Goal: Transaction & Acquisition: Purchase product/service

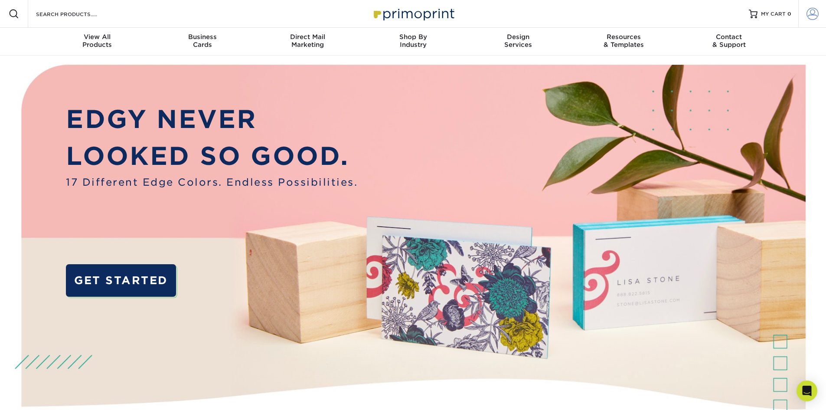
type input "[PERSON_NAME][EMAIL_ADDRESS][DOMAIN_NAME]"
click at [809, 17] on span at bounding box center [813, 14] width 12 height 12
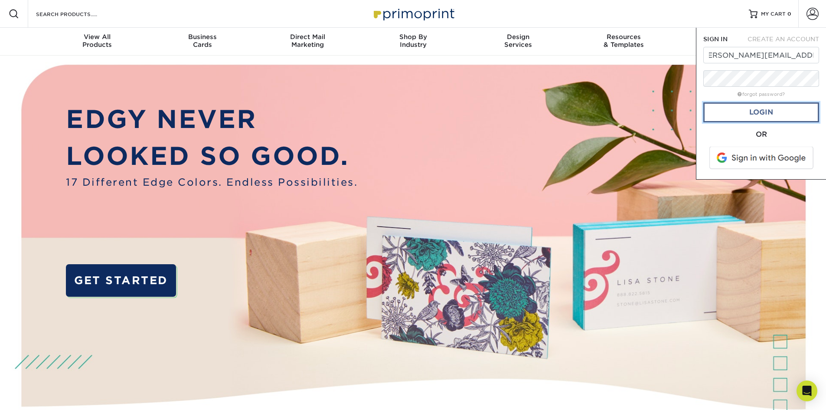
click at [756, 113] on link "Login" at bounding box center [762, 112] width 116 height 20
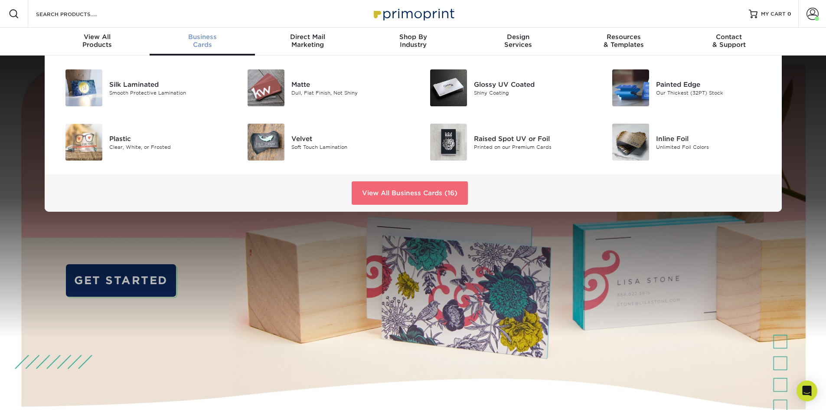
click at [390, 190] on link "View All Business Cards (16)" at bounding box center [410, 192] width 116 height 23
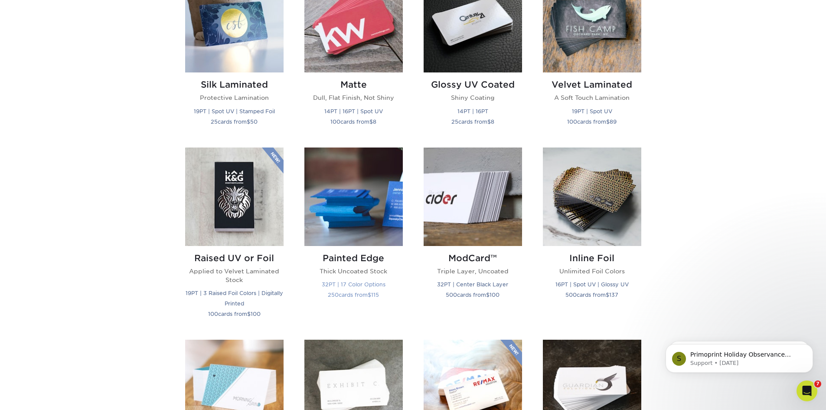
scroll to position [614, 0]
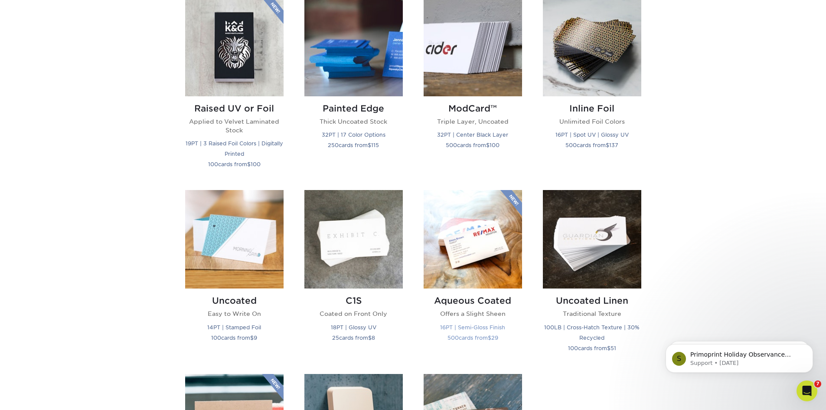
click at [455, 266] on img at bounding box center [473, 239] width 98 height 98
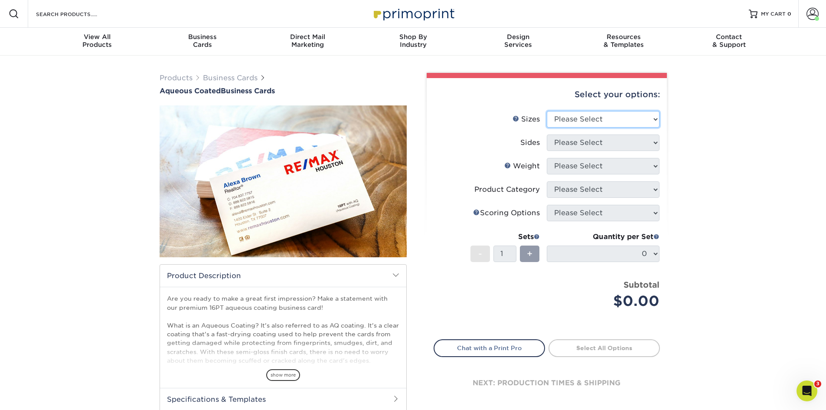
click at [604, 119] on select "Please Select 1.5" x 3.5" - Mini 1.75" x 3.5" - Mini 2" x 3" - Mini 2" x 3.5" -…" at bounding box center [603, 119] width 113 height 16
select select "2.00x3.50"
click at [547, 111] on select "Please Select 1.5" x 3.5" - Mini 1.75" x 3.5" - Mini 2" x 3" - Mini 2" x 3.5" -…" at bounding box center [603, 119] width 113 height 16
click at [613, 145] on select "Please Select Print Both Sides Print Front Only" at bounding box center [603, 142] width 113 height 16
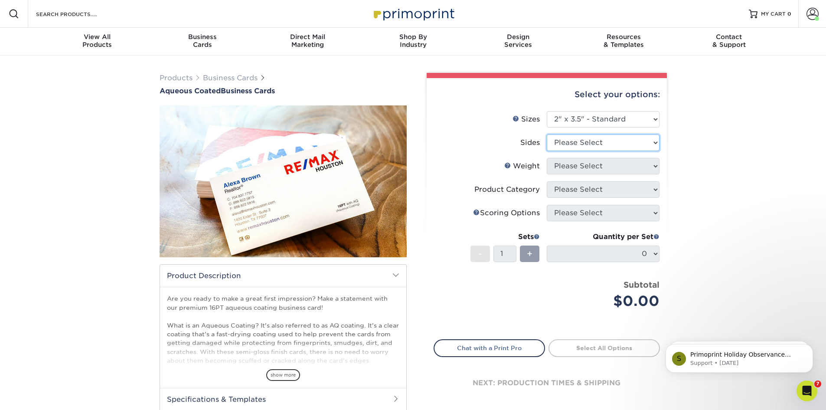
select select "13abbda7-1d64-4f25-8bb2-c179b224825d"
click at [547, 134] on select "Please Select Print Both Sides Print Front Only" at bounding box center [603, 142] width 113 height 16
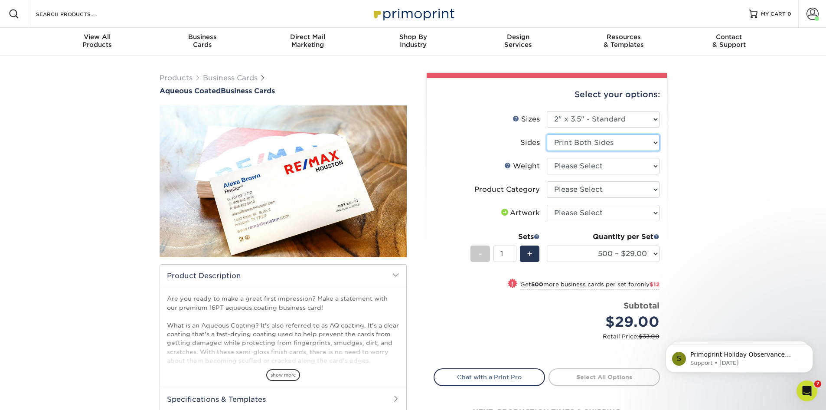
click at [598, 143] on select "Please Select Print Both Sides Print Front Only" at bounding box center [603, 142] width 113 height 16
click at [547, 134] on select "Please Select Print Both Sides Print Front Only" at bounding box center [603, 142] width 113 height 16
click at [591, 167] on select "Please Select 16PT" at bounding box center [603, 166] width 113 height 16
select select "16PT"
click at [547, 158] on select "Please Select 16PT" at bounding box center [603, 166] width 113 height 16
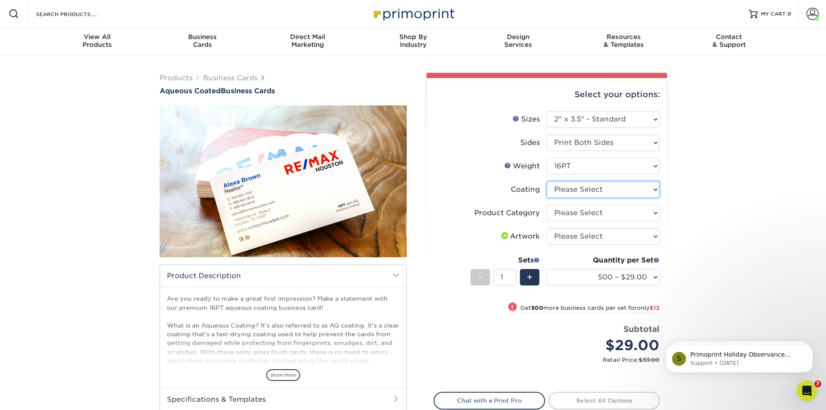
click at [612, 190] on select at bounding box center [603, 189] width 113 height 16
select select "d41dab50-ff65-4f4f-bb17-2afe4d36ae33"
click at [547, 181] on select at bounding box center [603, 189] width 113 height 16
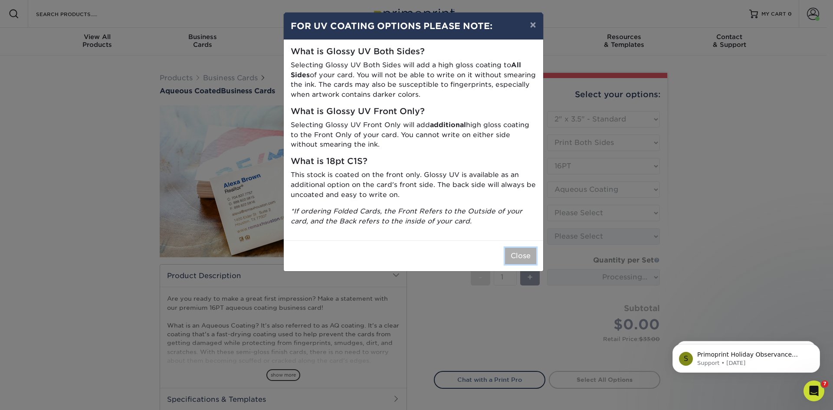
click at [521, 257] on button "Close" at bounding box center [520, 256] width 31 height 16
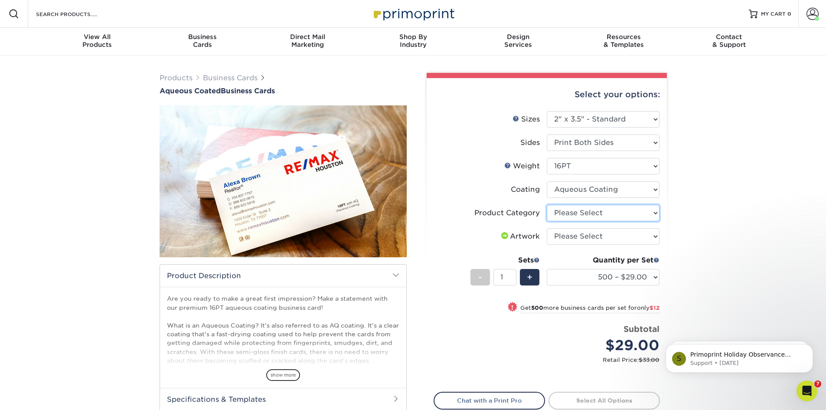
click at [604, 213] on select "Please Select Business Cards" at bounding box center [603, 213] width 113 height 16
select select "3b5148f1-0588-4f88-a218-97bcfdce65c1"
click at [547, 205] on select "Please Select Business Cards" at bounding box center [603, 213] width 113 height 16
click at [605, 236] on select "Please Select I will upload files I need a design - $100" at bounding box center [603, 236] width 113 height 16
select select "upload"
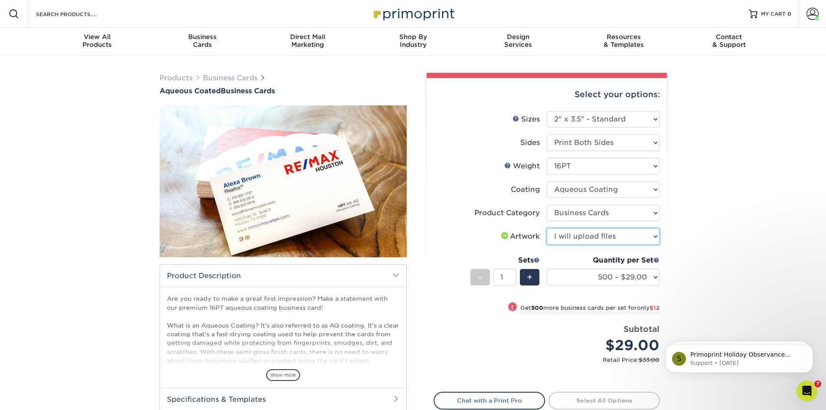
click at [547, 228] on select "Please Select I will upload files I need a design - $100" at bounding box center [603, 236] width 113 height 16
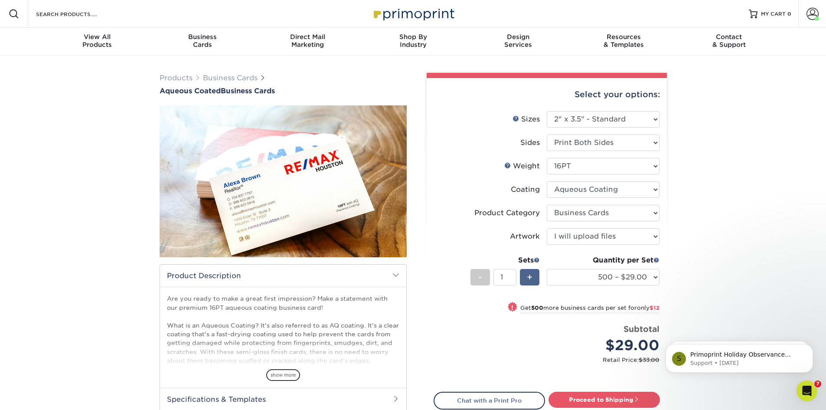
click at [528, 280] on span "+" at bounding box center [530, 277] width 6 height 13
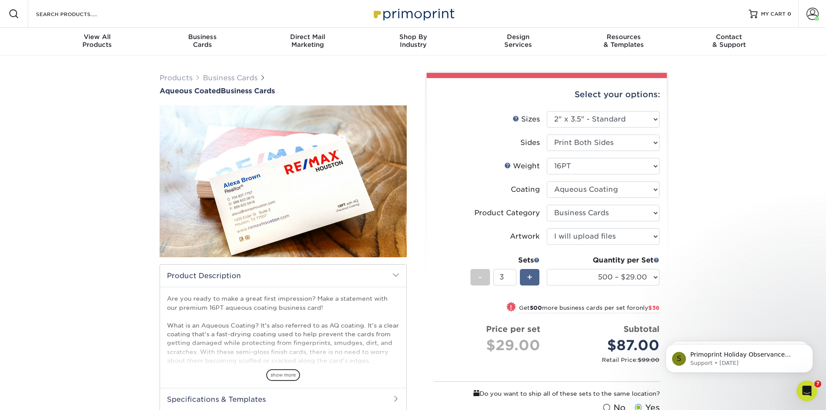
click at [528, 280] on span "+" at bounding box center [530, 277] width 6 height 13
click at [728, 261] on div "Products Business Cards Aqueous Coated Business Cards show more $" at bounding box center [413, 292] width 826 height 473
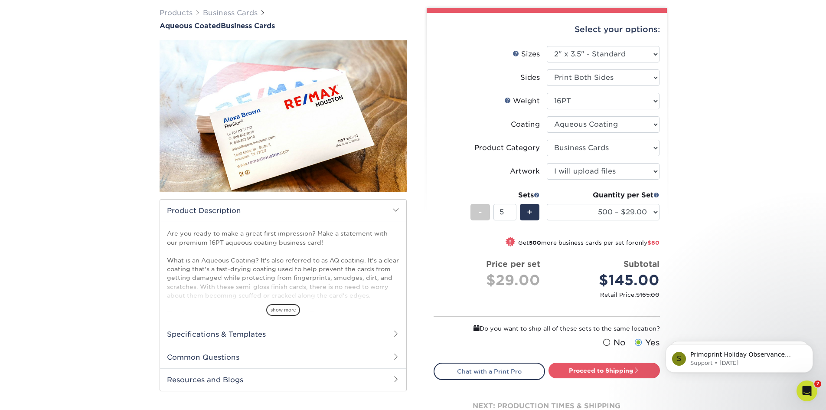
scroll to position [66, 0]
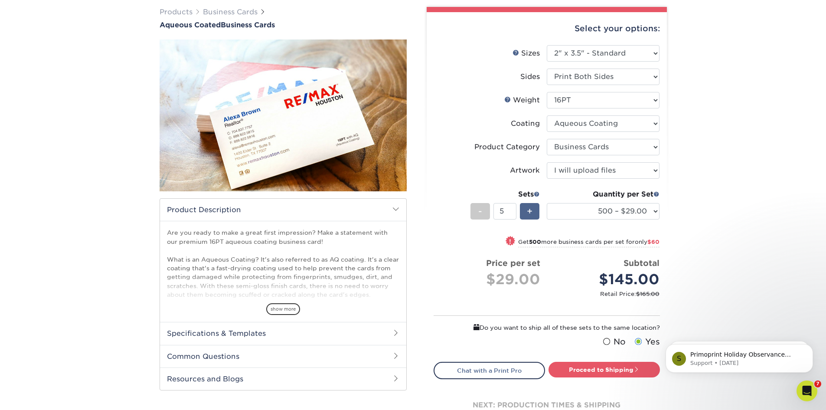
click at [531, 216] on span "+" at bounding box center [530, 211] width 6 height 13
type input "6"
click at [612, 368] on link "Proceed to Shipping" at bounding box center [604, 370] width 111 height 16
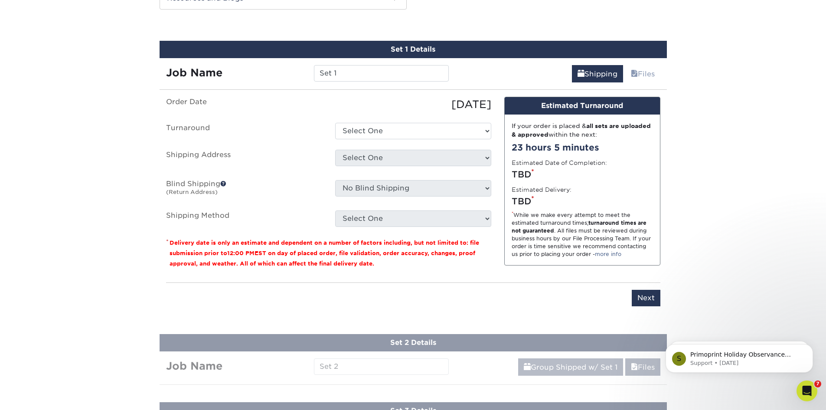
scroll to position [451, 0]
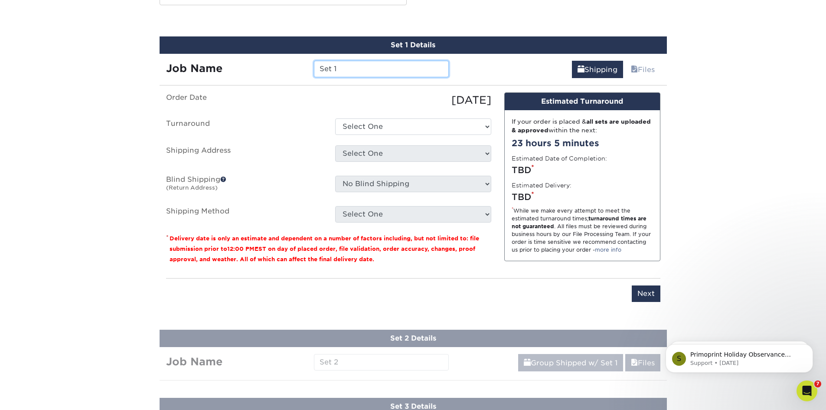
click at [371, 68] on input "Set 1" at bounding box center [381, 69] width 135 height 16
drag, startPoint x: 391, startPoint y: 66, endPoint x: 260, endPoint y: 68, distance: 130.6
click at [260, 68] on div "Job Name Set 1" at bounding box center [308, 69] width 296 height 16
type input "Postal & More - 6 Sets"
click at [390, 130] on select "Select One 2-4 Business Days 2 Day Next Business Day" at bounding box center [413, 126] width 156 height 16
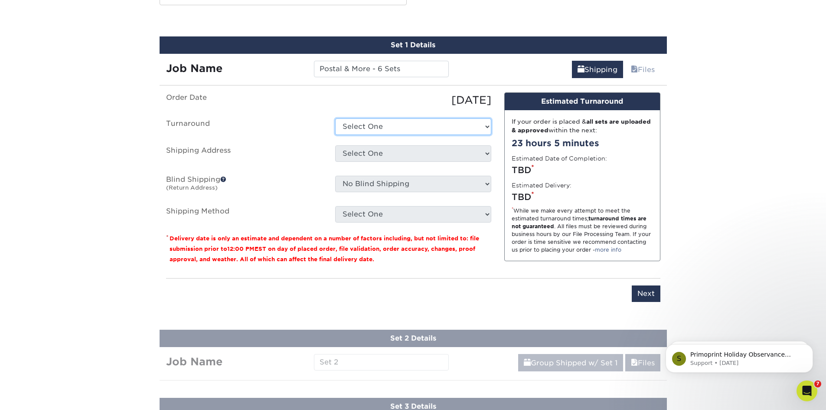
select select "e6b60cba-f555-419a-bf02-0ef504fe34fb"
click at [335, 118] on select "Select One 2-4 Business Days 2 Day Next Business Day" at bounding box center [413, 126] width 156 height 16
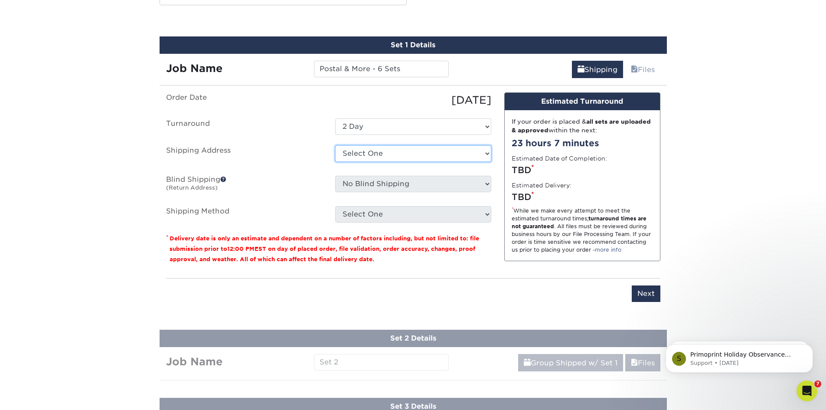
click at [401, 156] on select "Select One Bellingham Chamber - Stephanie Carmella - KW Chelsea - CIS Home Home…" at bounding box center [413, 153] width 156 height 16
select select "242164"
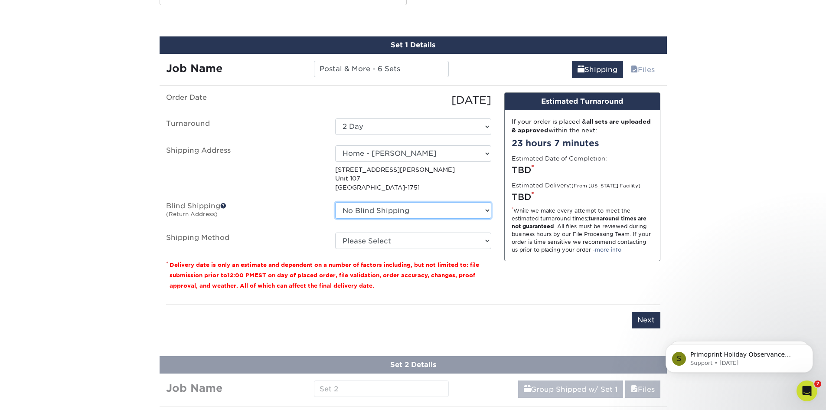
click at [412, 213] on select "No Blind Shipping Bellingham Chamber - Stephanie Carmella - KW Chelsea - CIS Ho…" at bounding box center [413, 210] width 156 height 16
select select "247045"
click at [335, 202] on select "No Blind Shipping Bellingham Chamber - Stephanie Carmella - KW Chelsea - CIS Ho…" at bounding box center [413, 210] width 156 height 16
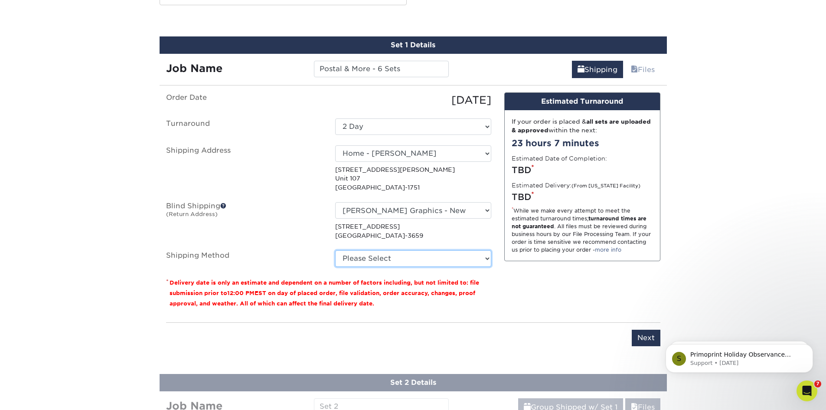
click at [422, 262] on select "Please Select Ground Shipping (+$26.97) 3 Day Shipping Service (+$32.58) 2 Day …" at bounding box center [413, 258] width 156 height 16
select select "03"
click at [335, 250] on select "Please Select Ground Shipping (+$26.97) 3 Day Shipping Service (+$32.58) 2 Day …" at bounding box center [413, 258] width 156 height 16
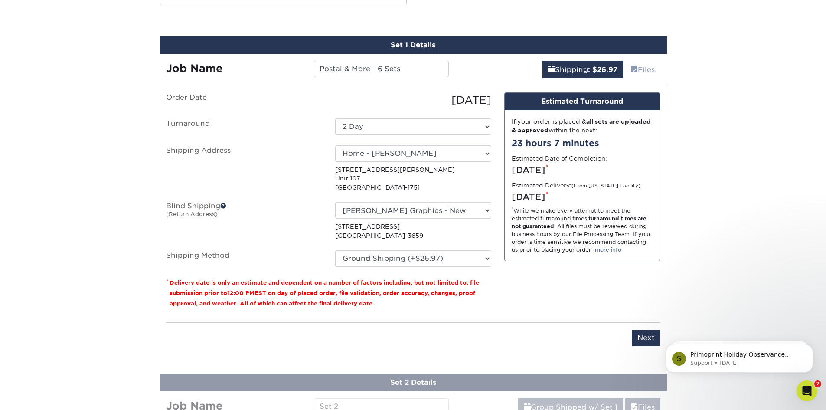
click at [741, 201] on div "Products Business Cards Aqueous Coated Business Cards show more $" at bounding box center [413, 155] width 826 height 1103
click at [452, 129] on select "Select One 2-4 Business Days 2 Day Next Business Day" at bounding box center [413, 126] width 156 height 16
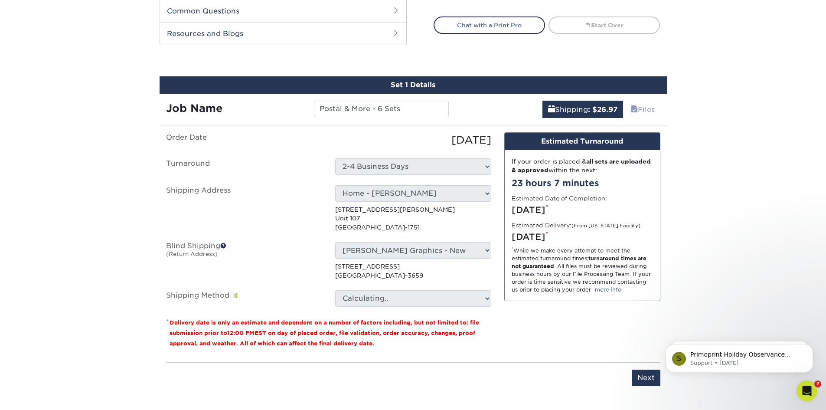
scroll to position [412, 0]
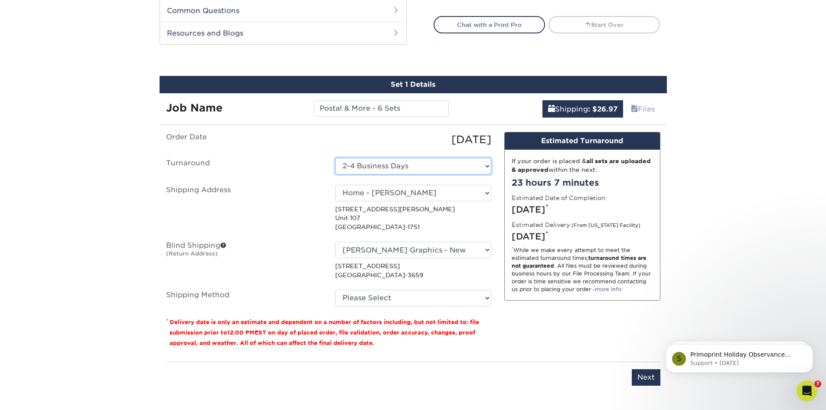
click at [424, 166] on select "Select One 2-4 Business Days 2 Day Next Business Day" at bounding box center [413, 166] width 156 height 16
select select "e6b60cba-f555-419a-bf02-0ef504fe34fb"
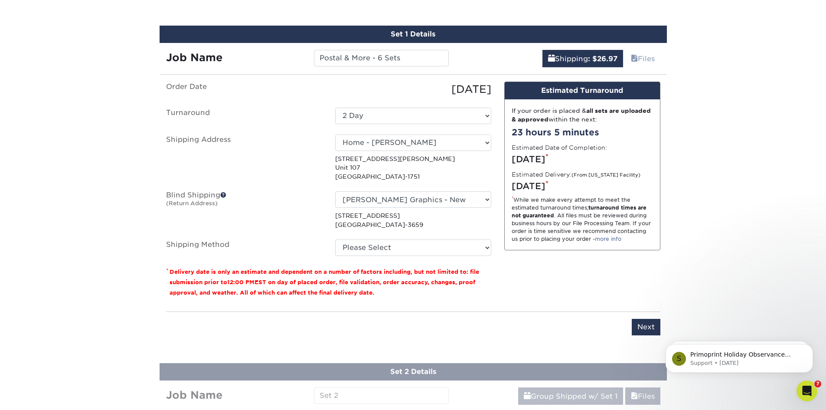
scroll to position [463, 0]
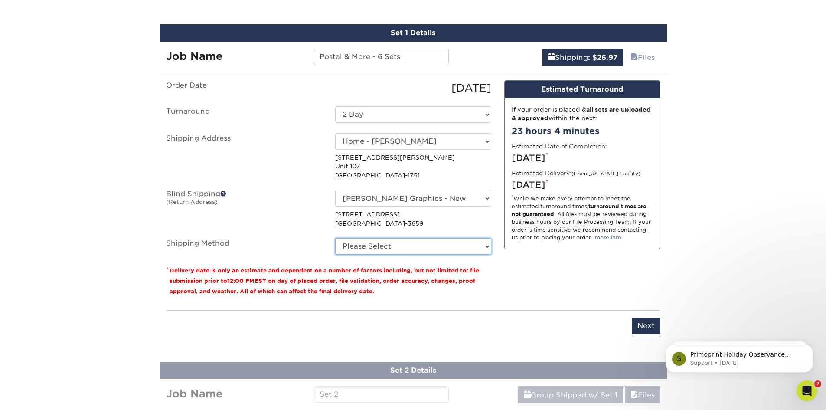
click at [453, 251] on select "Please Select Ground Shipping (+$26.97) 3 Day Shipping Service (+$32.58) 2 Day …" at bounding box center [413, 246] width 156 height 16
select select "03"
click at [335, 238] on select "Please Select Ground Shipping (+$26.97) 3 Day Shipping Service (+$32.58) 2 Day …" at bounding box center [413, 246] width 156 height 16
click at [519, 286] on div "Design Estimated Turnaround If your order is placed & all sets are uploaded & a…" at bounding box center [582, 191] width 169 height 223
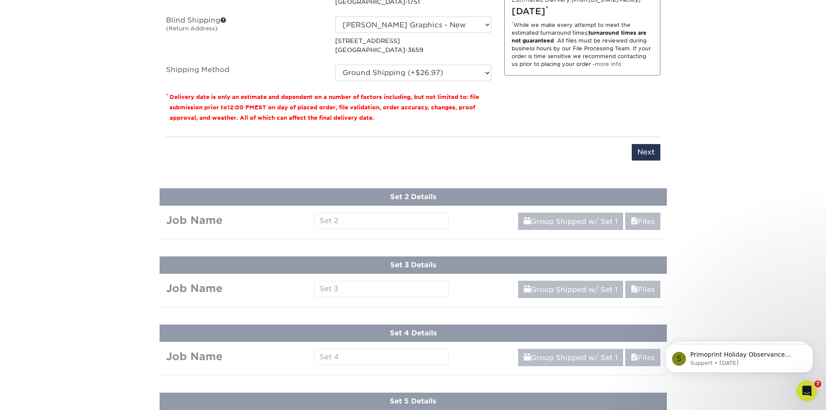
scroll to position [637, 0]
click at [643, 150] on input "Next" at bounding box center [646, 152] width 29 height 16
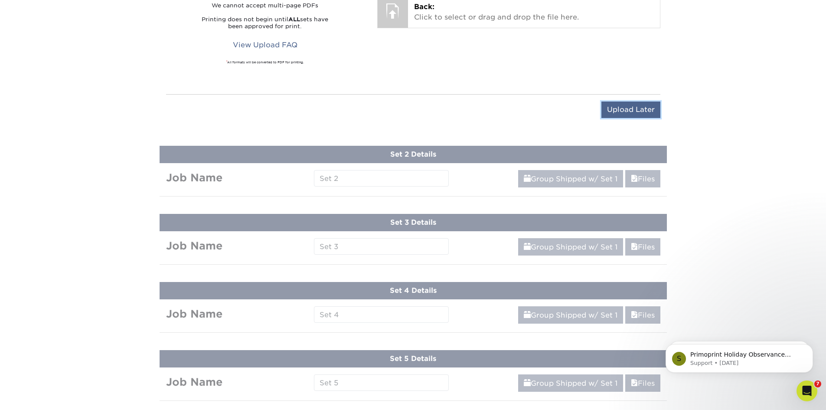
click at [632, 107] on input "Upload Later" at bounding box center [631, 110] width 59 height 16
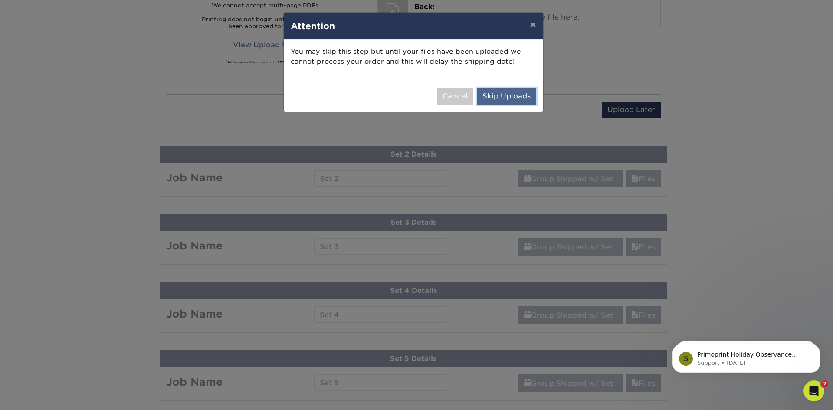
click at [507, 100] on button "Skip Uploads" at bounding box center [506, 96] width 59 height 16
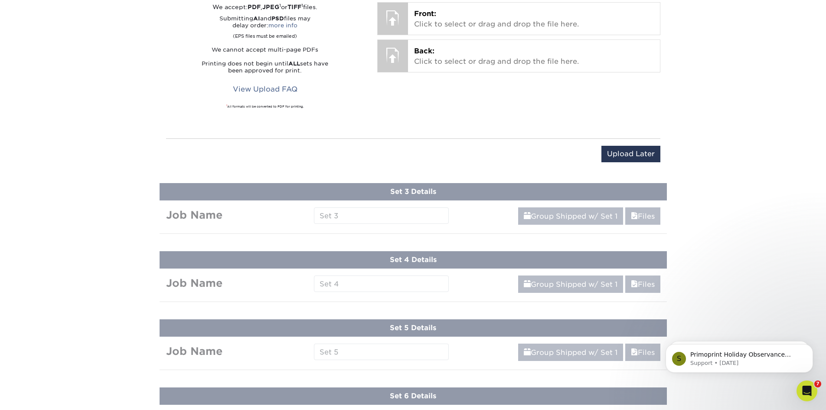
scroll to position [646, 0]
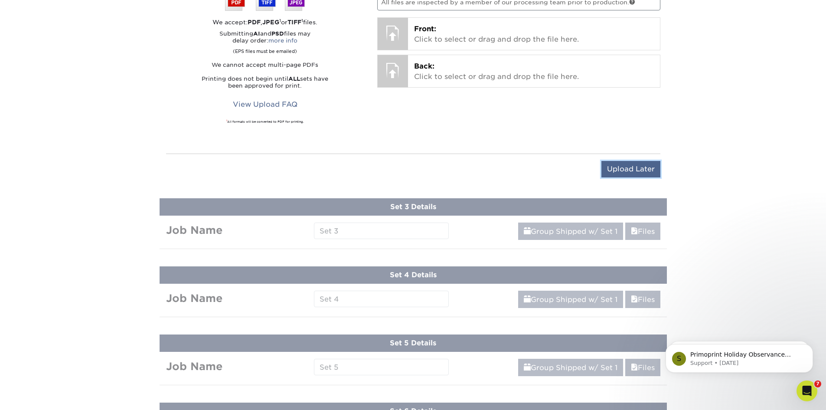
click at [642, 174] on input "Upload Later" at bounding box center [631, 169] width 59 height 16
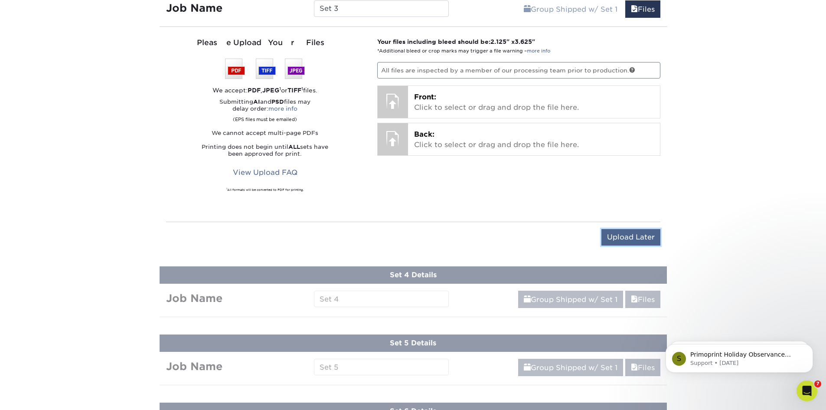
click at [635, 237] on input "Upload Later" at bounding box center [631, 237] width 59 height 16
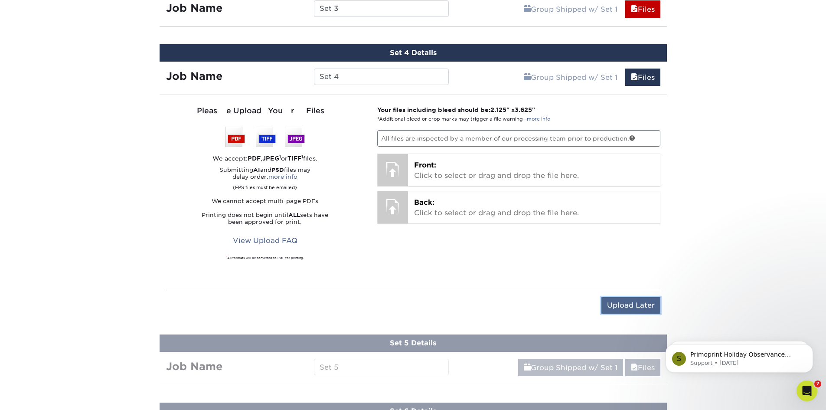
click at [630, 305] on input "Upload Later" at bounding box center [631, 305] width 59 height 16
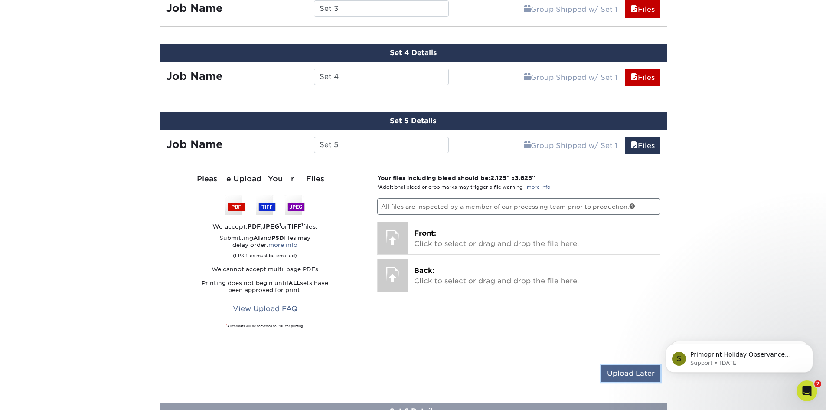
click at [632, 369] on input "Upload Later" at bounding box center [631, 373] width 59 height 16
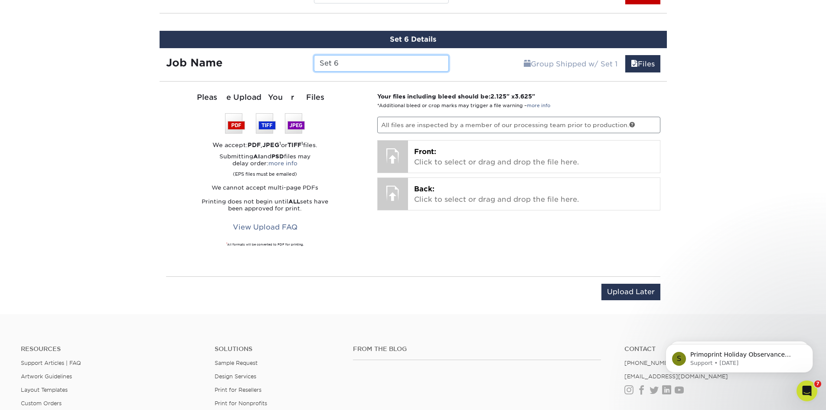
scroll to position [796, 0]
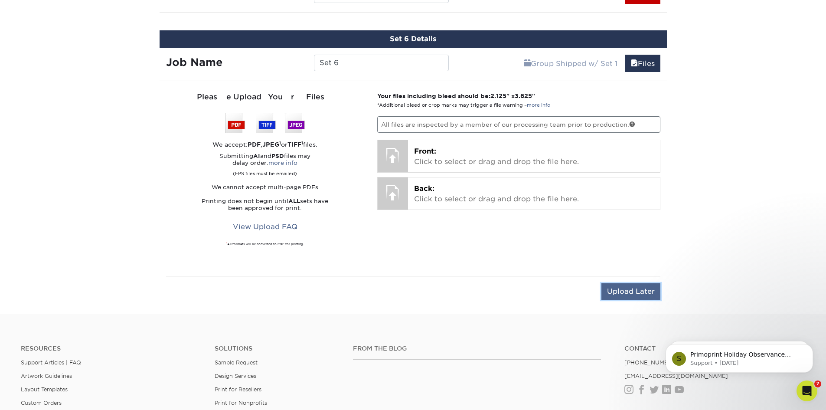
click at [636, 287] on input "Upload Later" at bounding box center [631, 291] width 59 height 16
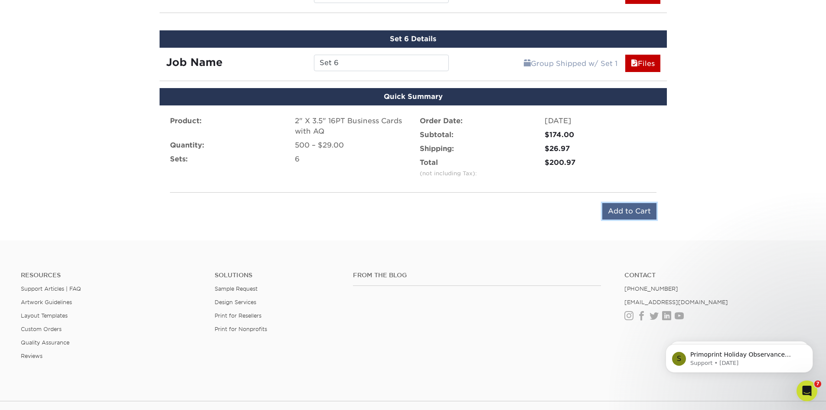
click at [617, 209] on input "Add to Cart" at bounding box center [630, 211] width 54 height 16
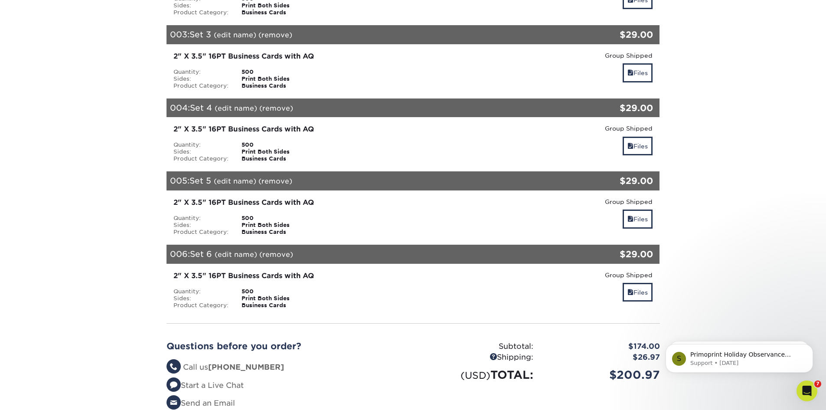
scroll to position [383, 0]
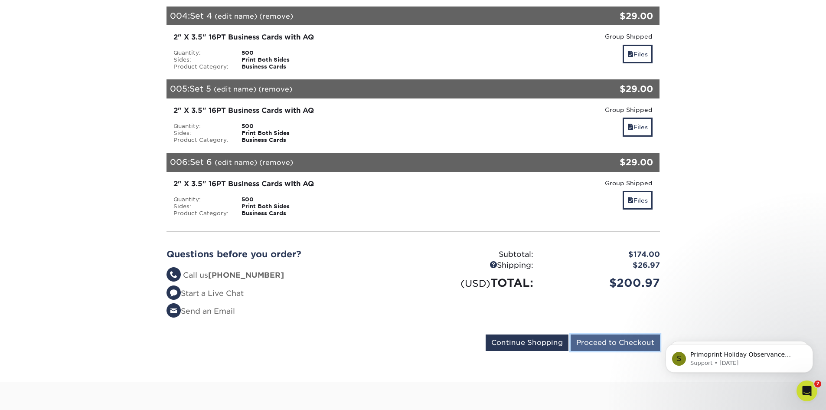
click at [615, 342] on input "Proceed to Checkout" at bounding box center [615, 342] width 89 height 16
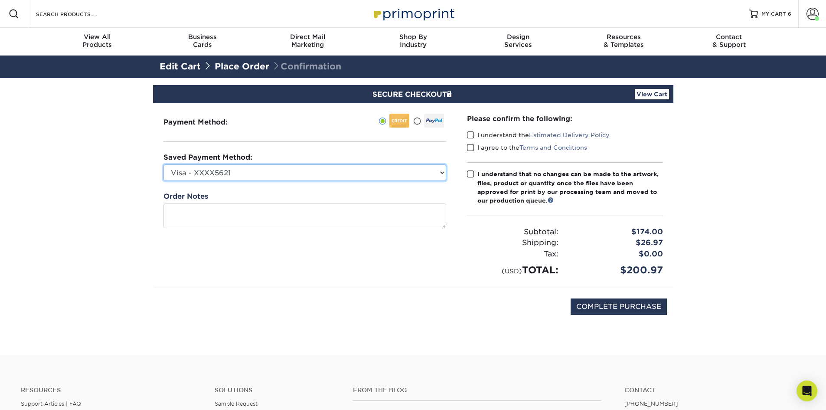
click at [264, 165] on select "Visa - XXXX5621 Visa - XXXX5621 Visa - XXXX5621 Visa - XXXX2313 MasterCard - XX…" at bounding box center [305, 172] width 283 height 16
select select "67761"
click at [164, 164] on select "Visa - XXXX5621 Visa - XXXX5621 Visa - XXXX5621 Visa - XXXX2313 MasterCard - XX…" at bounding box center [305, 172] width 283 height 16
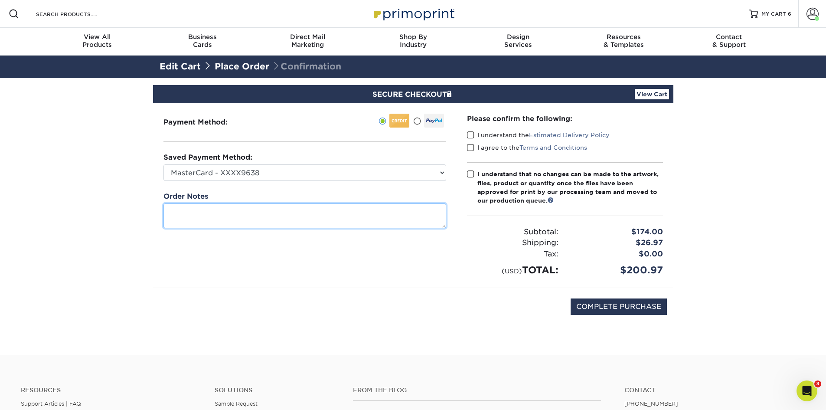
click at [254, 214] on textarea at bounding box center [305, 215] width 283 height 25
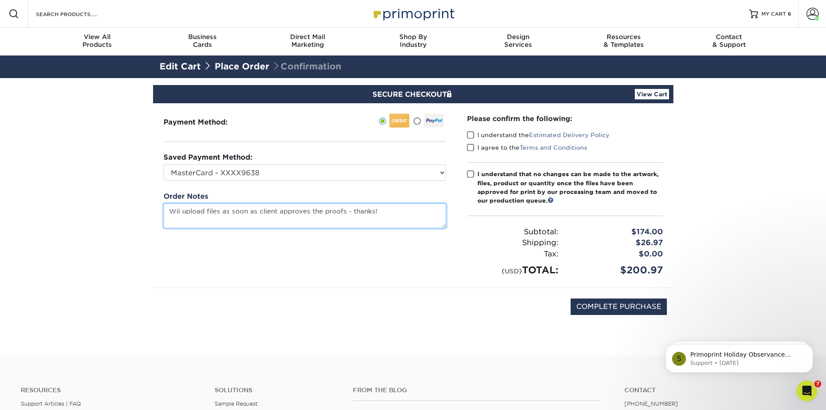
click at [180, 213] on textarea "Wil upload files as soon as client approves the proofs - thanks!" at bounding box center [305, 215] width 283 height 25
click at [223, 209] on textarea "Will upload files as soon as client approves the proofs - thanks!" at bounding box center [305, 215] width 283 height 25
type textarea "Will upload files as soon as client approves the proofs thanks!"
click at [468, 133] on span at bounding box center [470, 135] width 7 height 8
click at [0, 0] on input "I understand the Estimated Delivery Policy" at bounding box center [0, 0] width 0 height 0
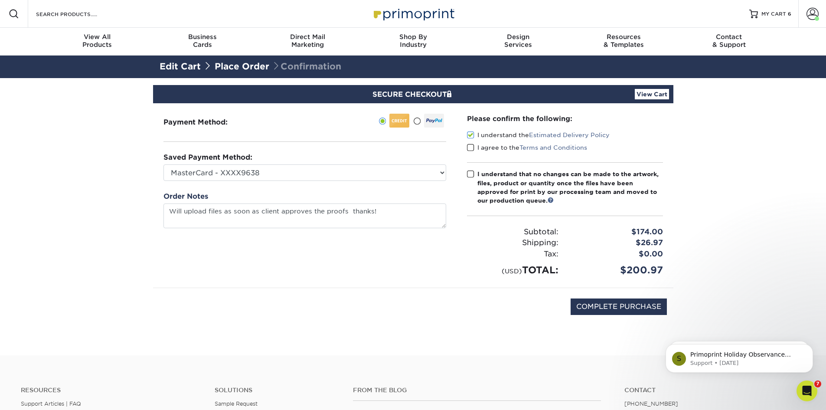
click at [471, 149] on span at bounding box center [470, 148] width 7 height 8
click at [0, 0] on input "I agree to the Terms and Conditions" at bounding box center [0, 0] width 0 height 0
click at [470, 170] on label "I understand that no changes can be made to the artwork, files, product or quan…" at bounding box center [565, 188] width 196 height 36
click at [0, 0] on input "I understand that no changes can be made to the artwork, files, product or quan…" at bounding box center [0, 0] width 0 height 0
click at [619, 311] on input "COMPLETE PURCHASE" at bounding box center [619, 306] width 96 height 16
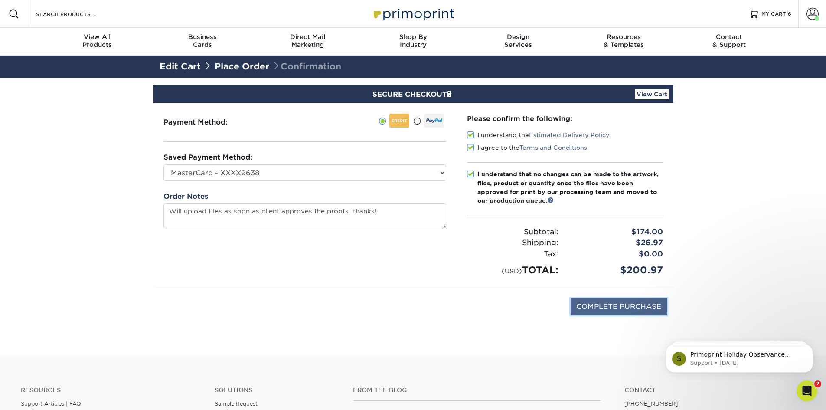
type input "PROCESSING, PLEASE WAIT..."
